Goal: Find contact information: Find contact information

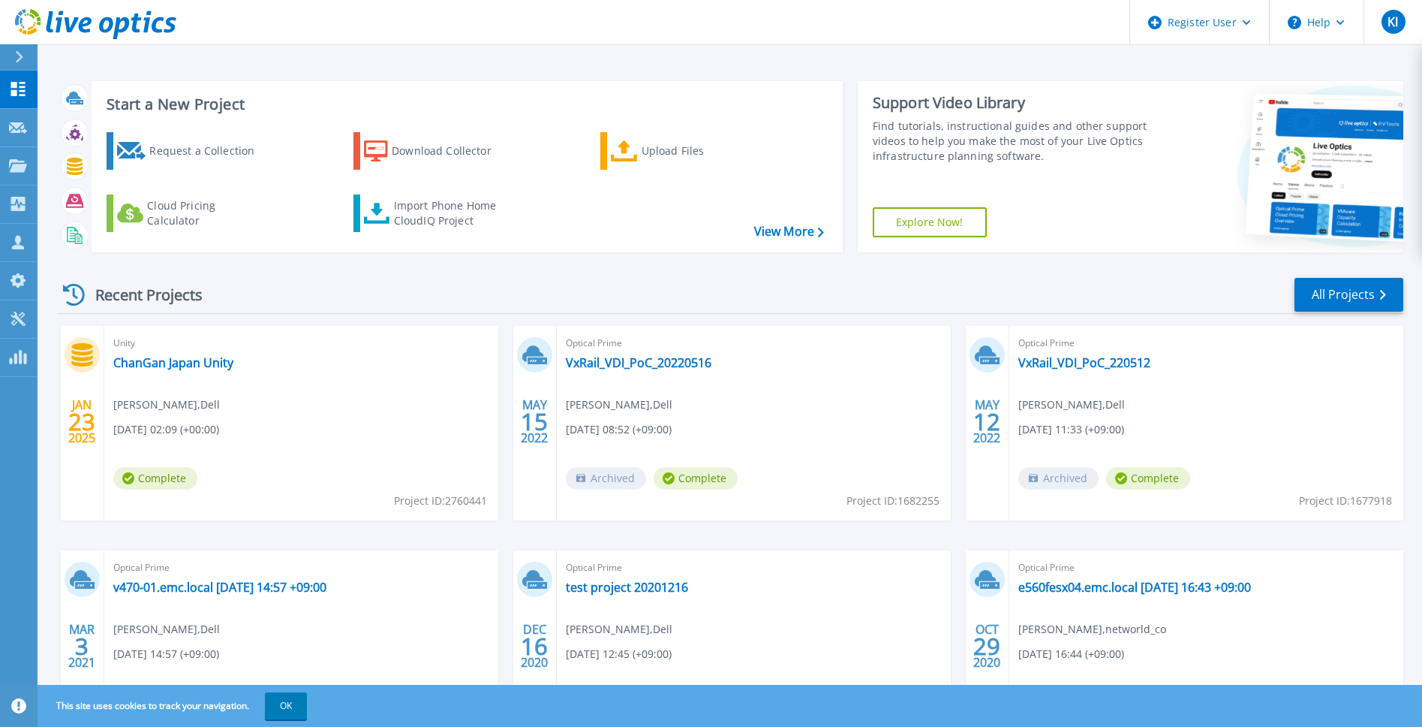
click at [8, 56] on button at bounding box center [19, 57] width 38 height 26
click at [1331, 35] on button "Help" at bounding box center [1317, 22] width 94 height 45
click at [1326, 102] on link "Contact Support" at bounding box center [1354, 101] width 167 height 37
click at [902, 279] on div "Recent Projects All Projects" at bounding box center [731, 295] width 1346 height 38
click at [6, 57] on button at bounding box center [19, 57] width 38 height 26
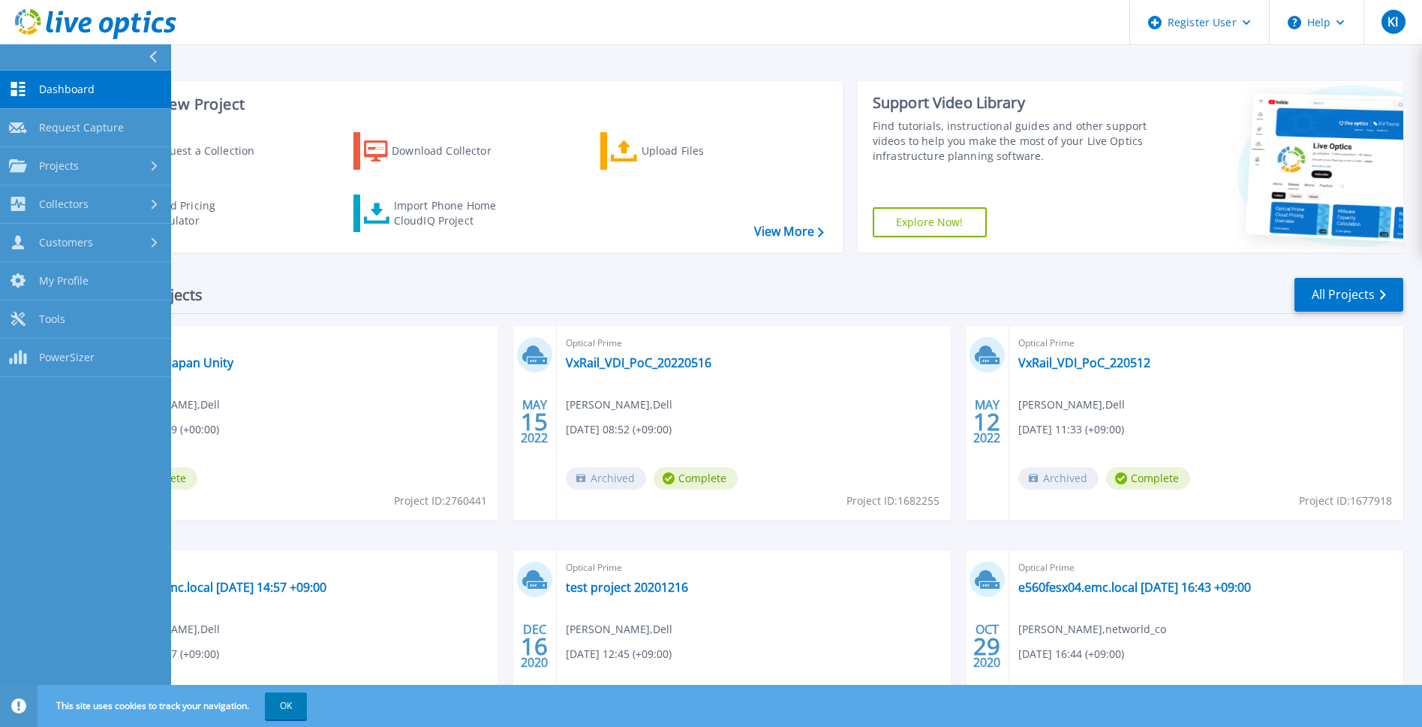
click at [94, 413] on div "Dashboard Dashboard Request Capture Request Capture Projects Projects Search Pr…" at bounding box center [85, 399] width 171 height 657
click at [1067, 52] on div "Start a New Project Request a Collection Download Collector Upload Files Cloud …" at bounding box center [730, 393] width 1385 height 787
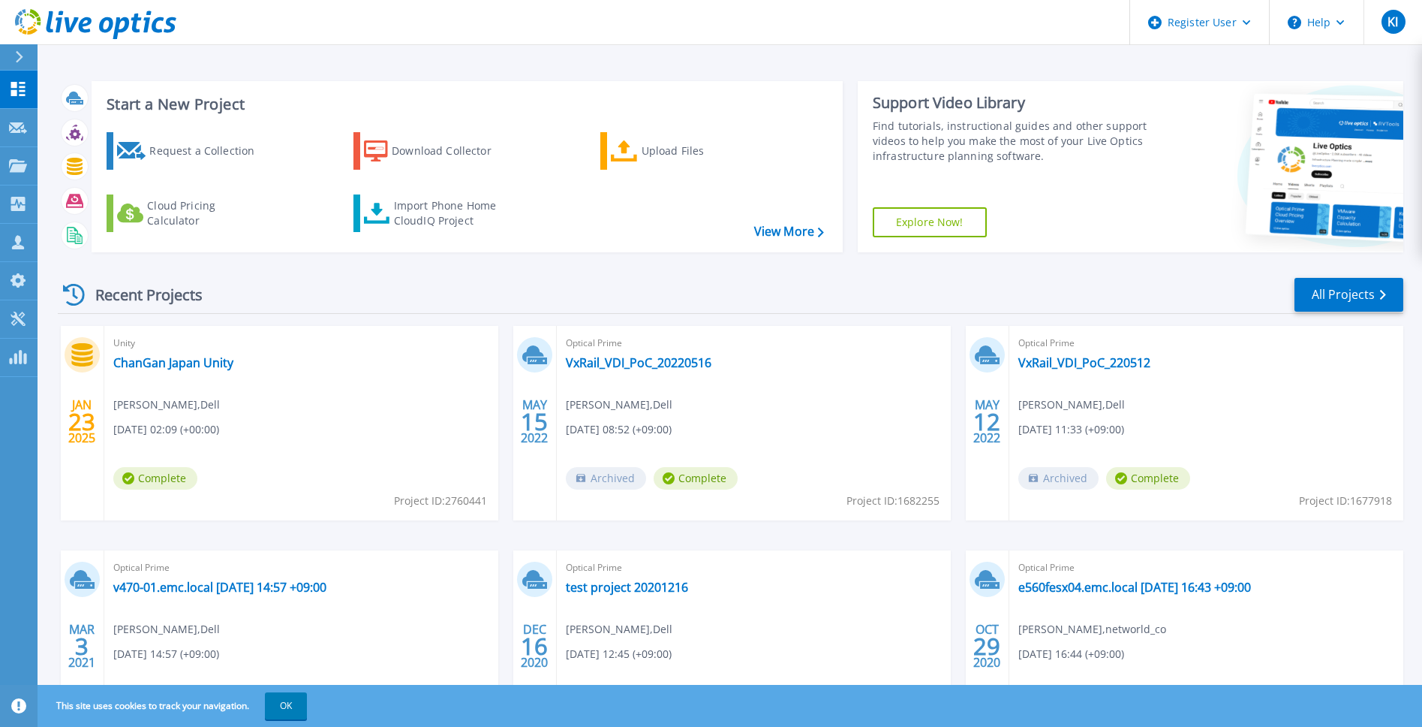
click at [72, 23] on icon at bounding box center [95, 24] width 161 height 31
click at [26, 57] on div at bounding box center [26, 57] width 24 height 26
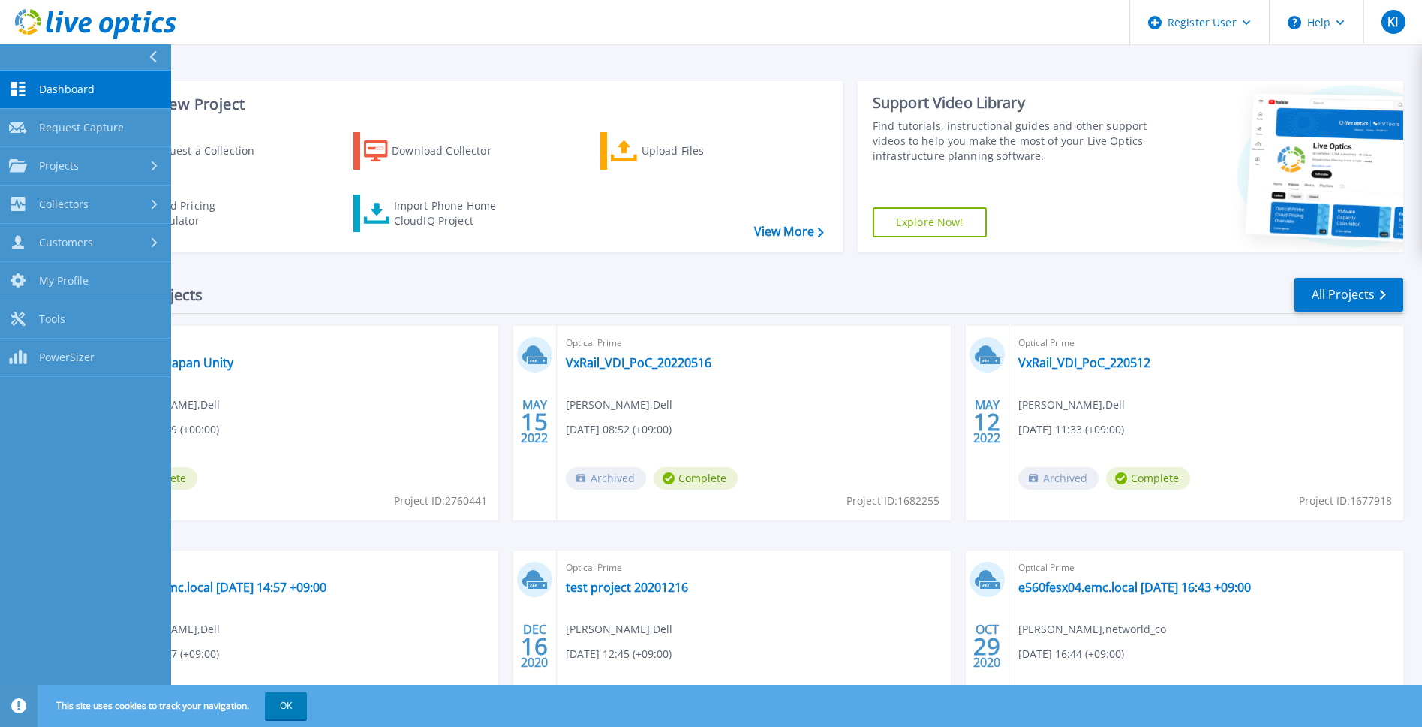
click at [118, 610] on div "Dashboard Dashboard Request Capture Request Capture Projects Projects Search Pr…" at bounding box center [85, 399] width 171 height 657
